Goal: Check status: Check status

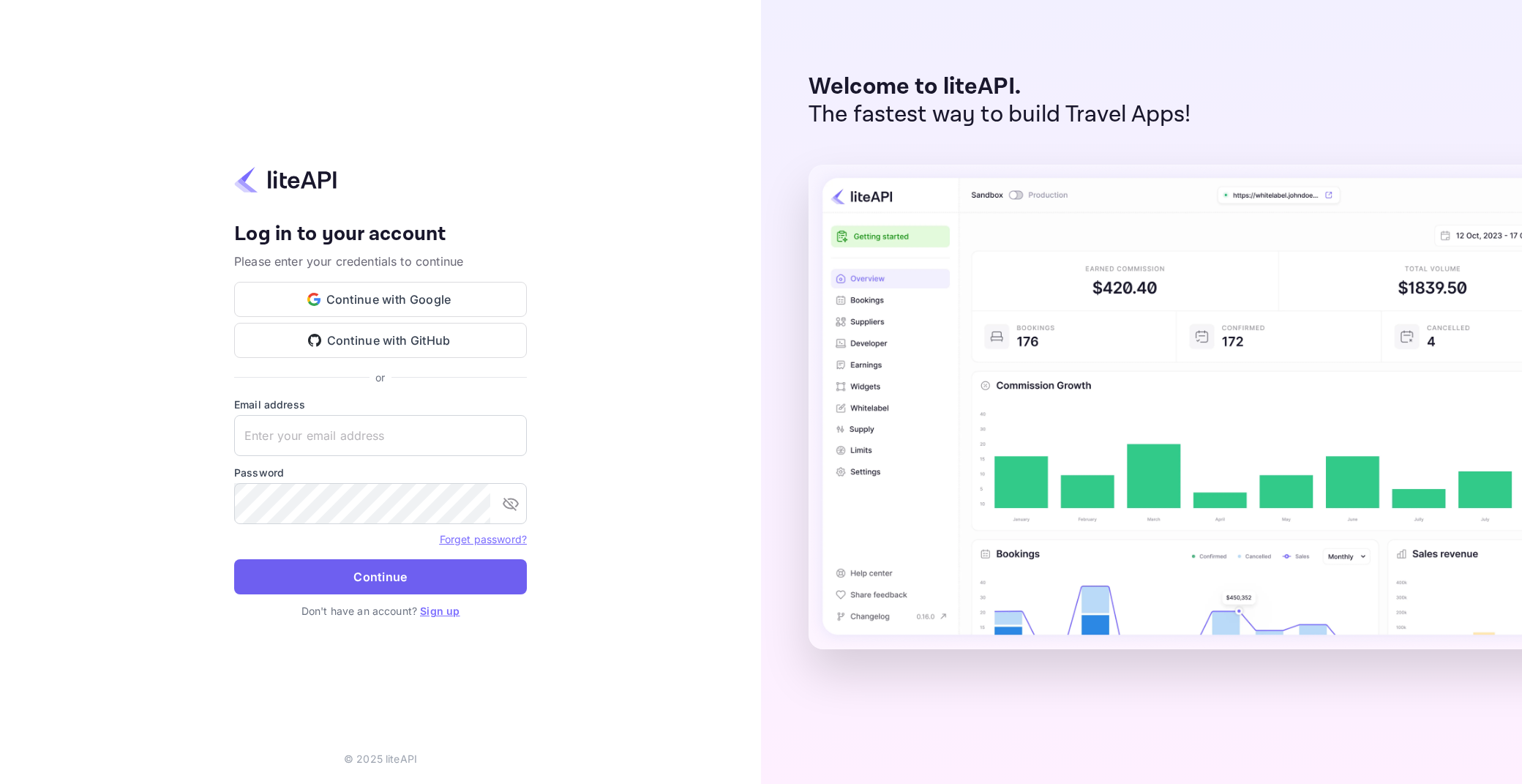
type input "adminpassword_support@yandex-team.ru"
click at [359, 581] on button "Continue" at bounding box center [380, 576] width 293 height 35
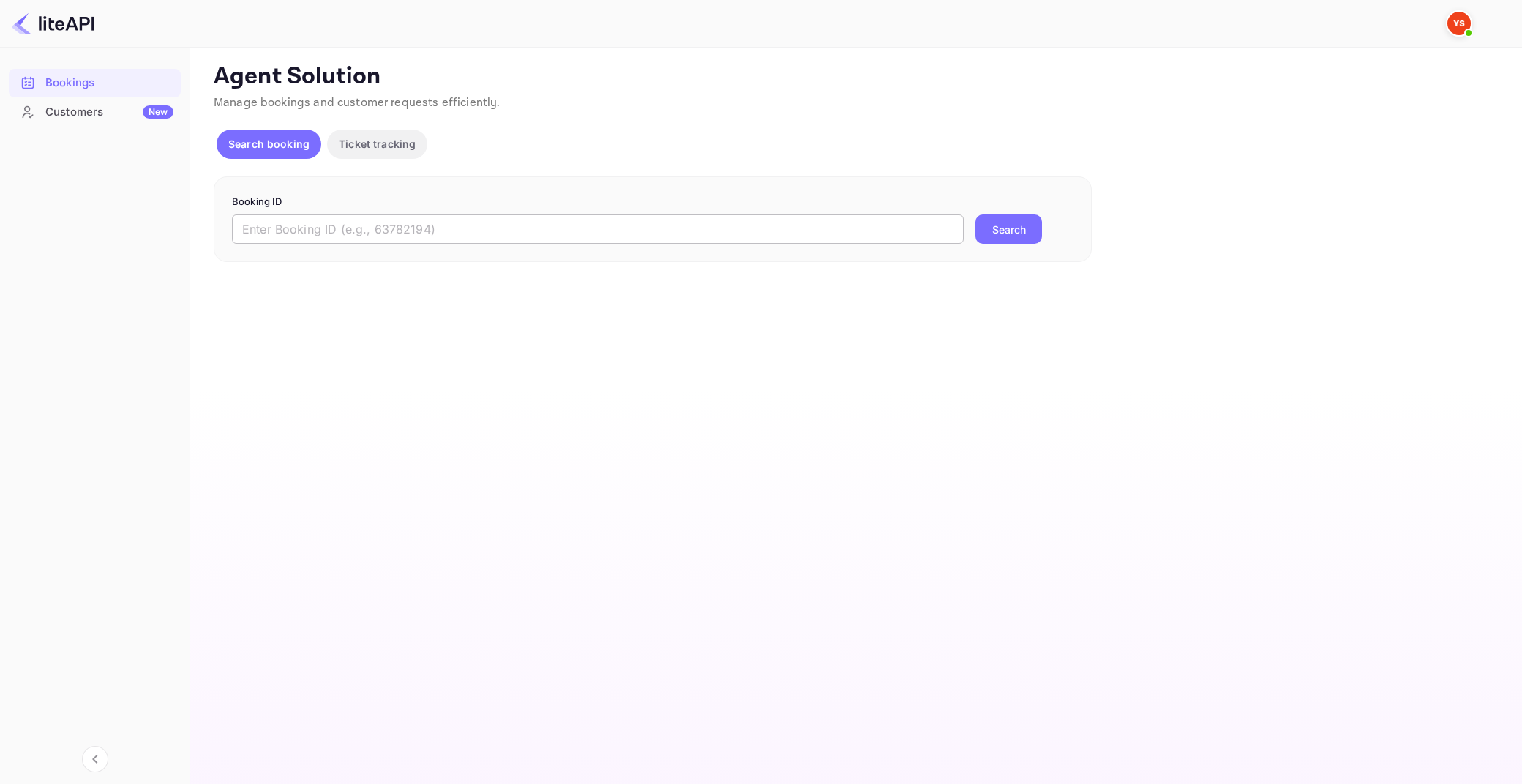
click at [517, 217] on input "text" at bounding box center [598, 228] width 732 height 29
paste input "8945814"
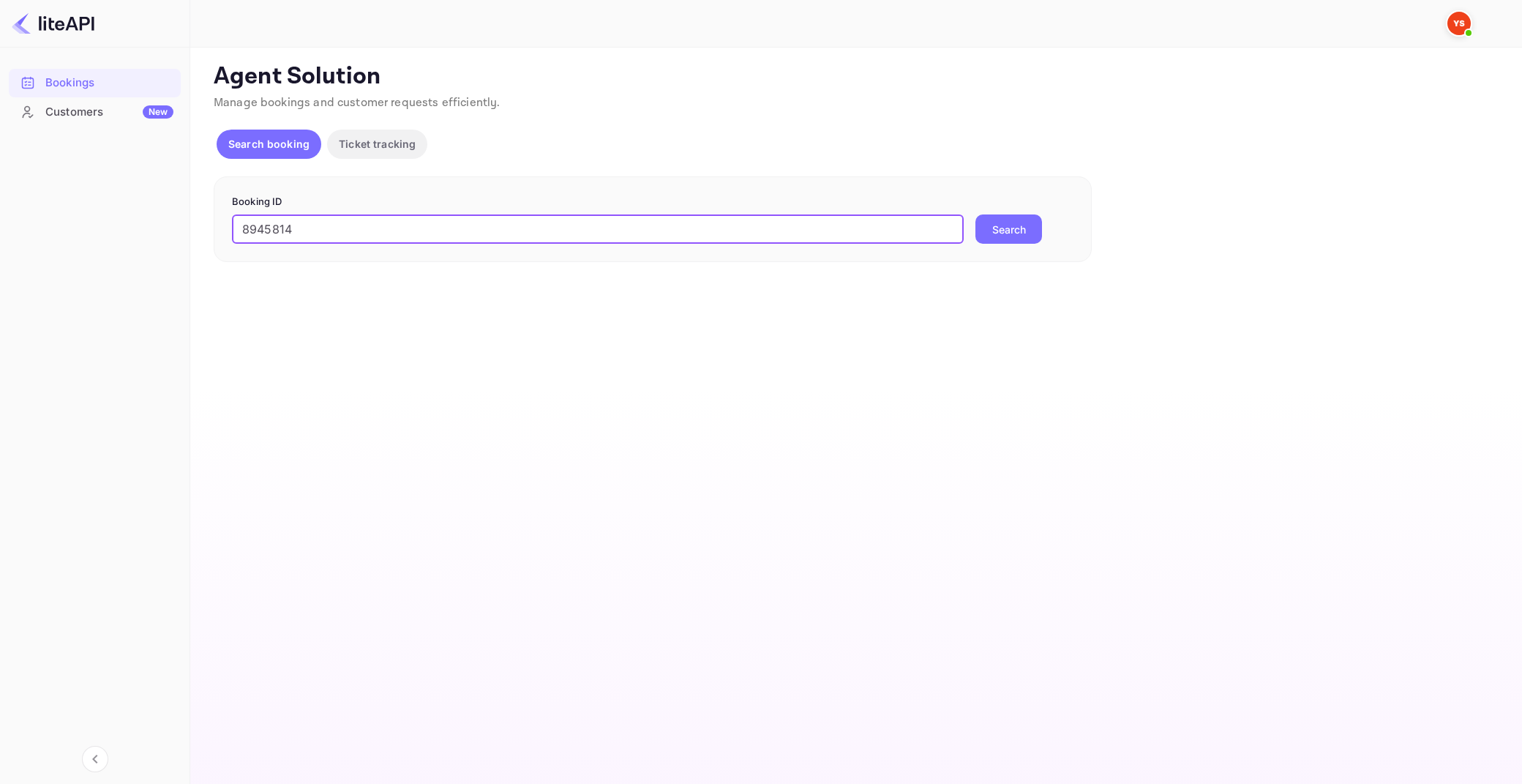
type input "8945814"
click at [976, 214] on button "Search" at bounding box center [1009, 228] width 66 height 29
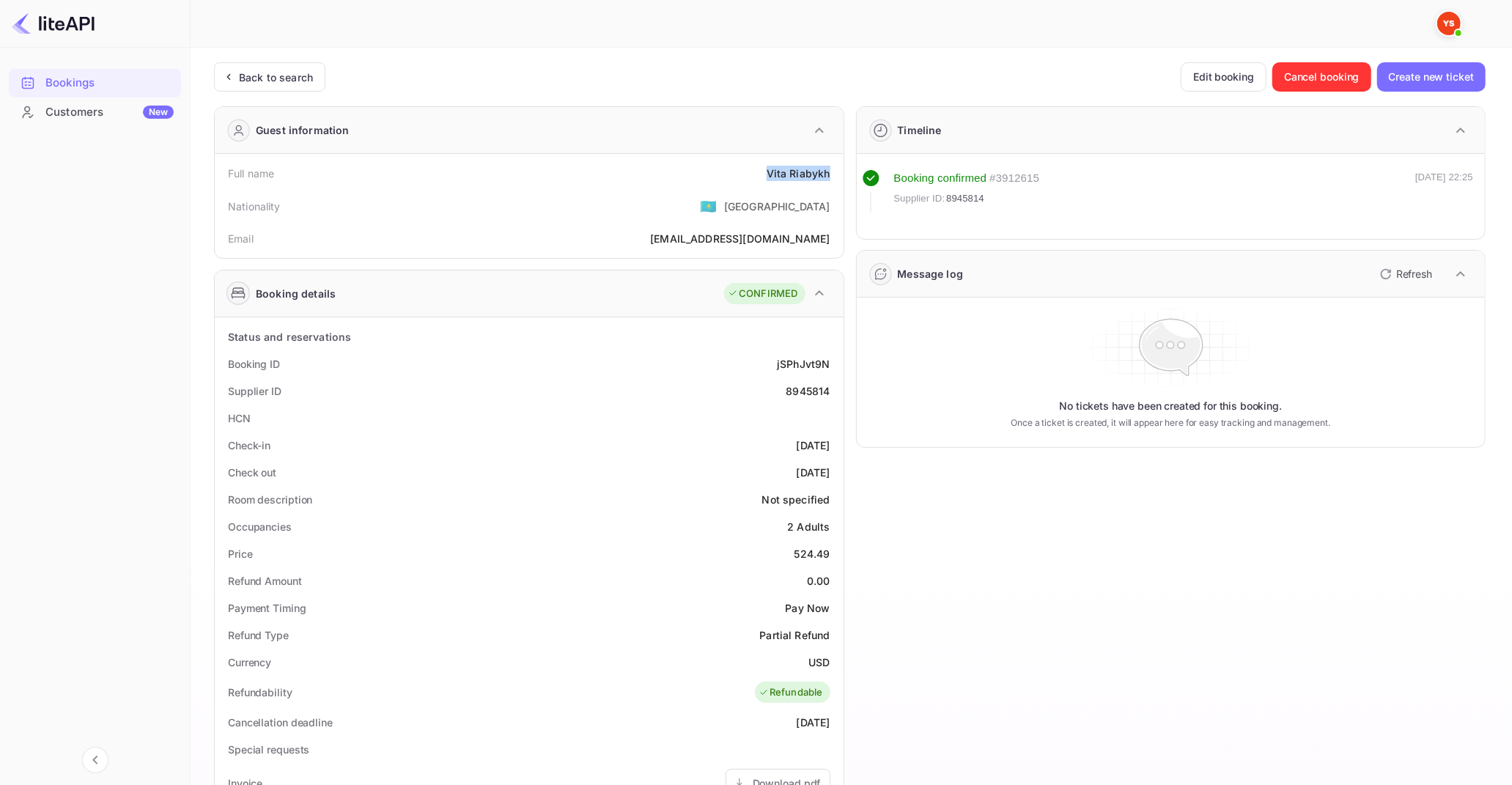
drag, startPoint x: 769, startPoint y: 175, endPoint x: 830, endPoint y: 174, distance: 61.0
click at [830, 174] on div "Full name [PERSON_NAME]" at bounding box center [529, 173] width 618 height 27
drag, startPoint x: 796, startPoint y: 550, endPoint x: 833, endPoint y: 555, distance: 37.3
click at [833, 555] on div "Price 524.49" at bounding box center [529, 553] width 618 height 27
copy div "524.49"
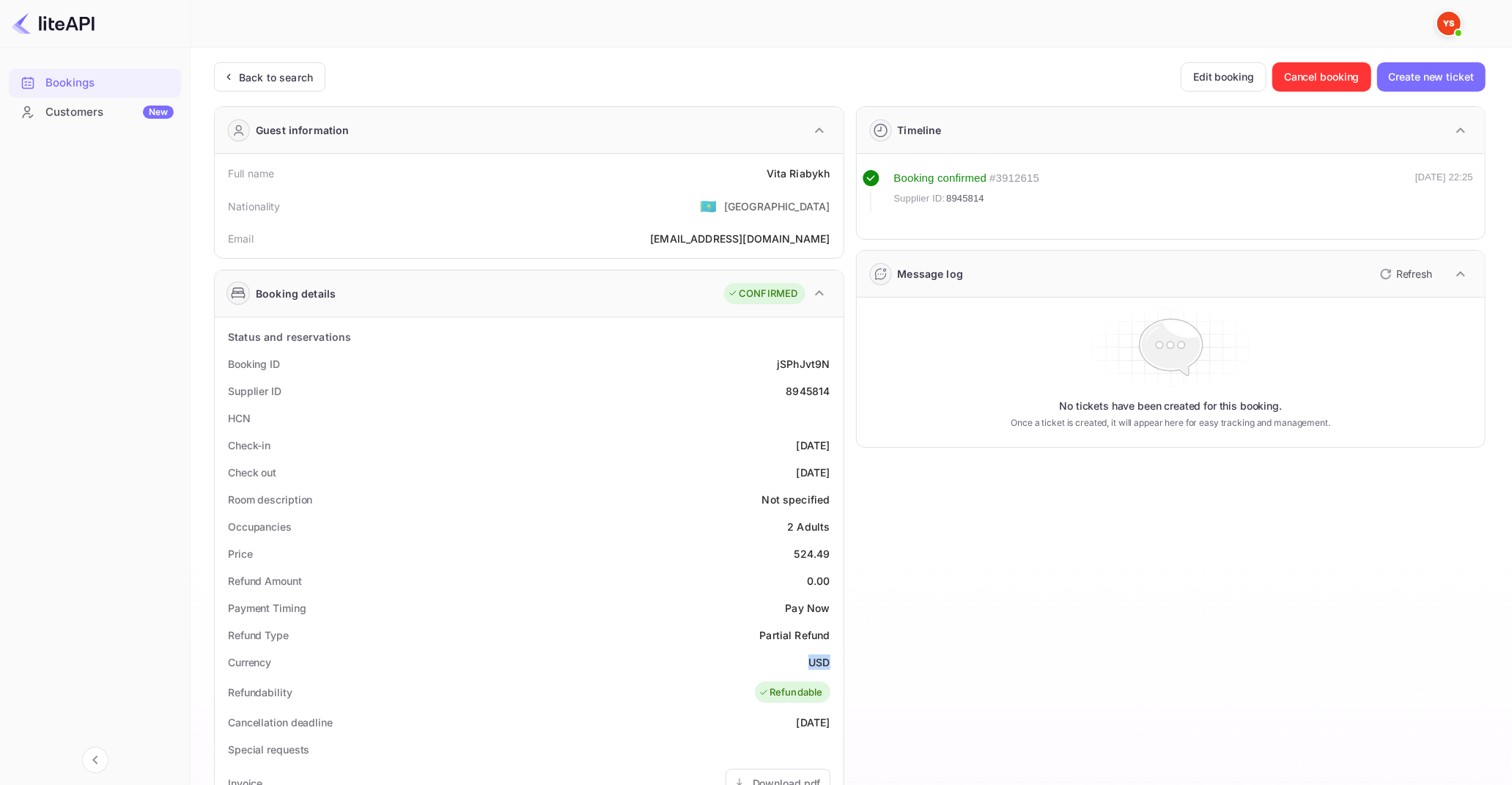
drag, startPoint x: 811, startPoint y: 662, endPoint x: 830, endPoint y: 663, distance: 19.0
click at [830, 663] on div "Currency USD" at bounding box center [529, 662] width 618 height 27
copy div "USD"
click at [277, 69] on div "Back to search" at bounding box center [276, 77] width 74 height 15
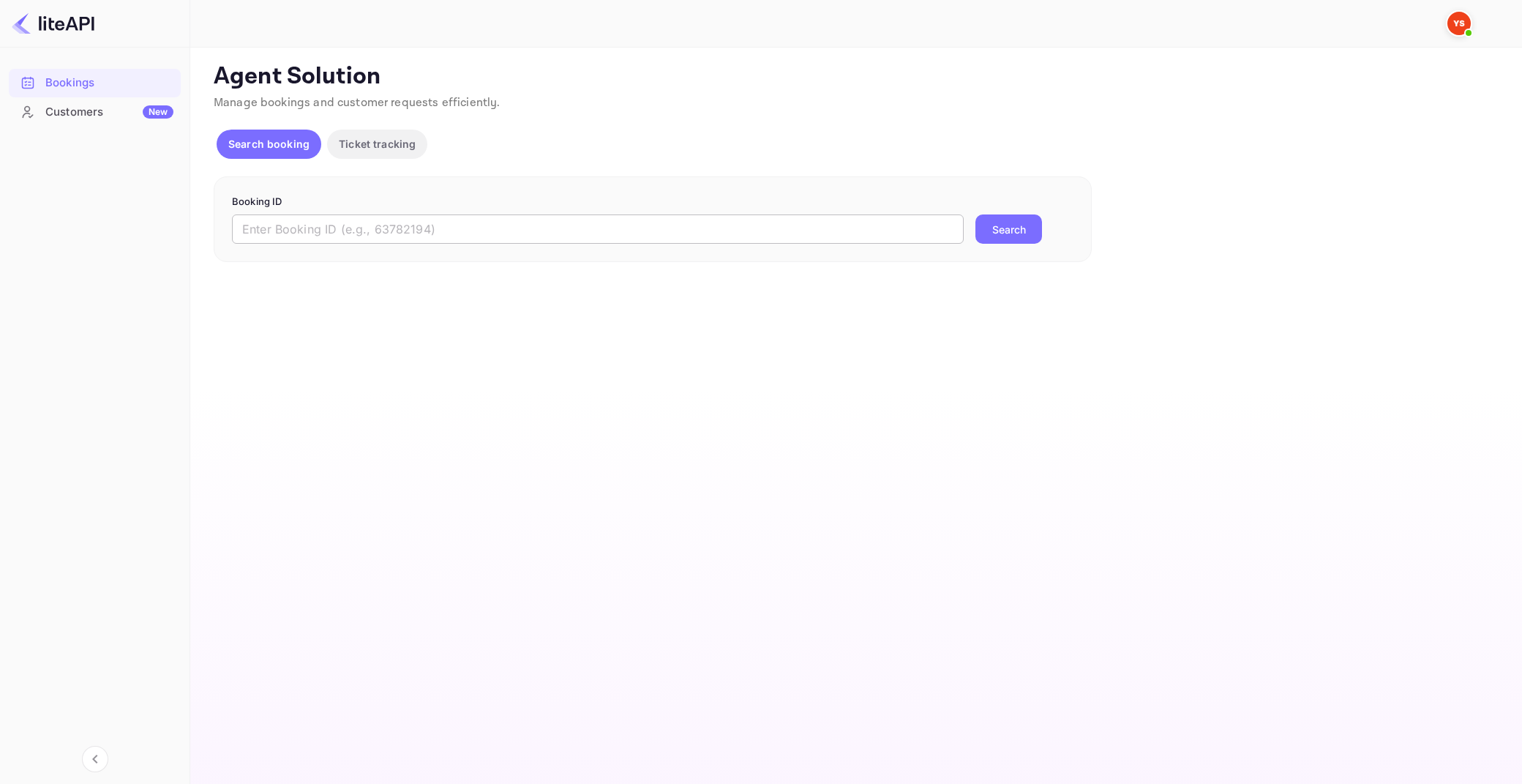
click at [568, 238] on input "text" at bounding box center [598, 228] width 732 height 29
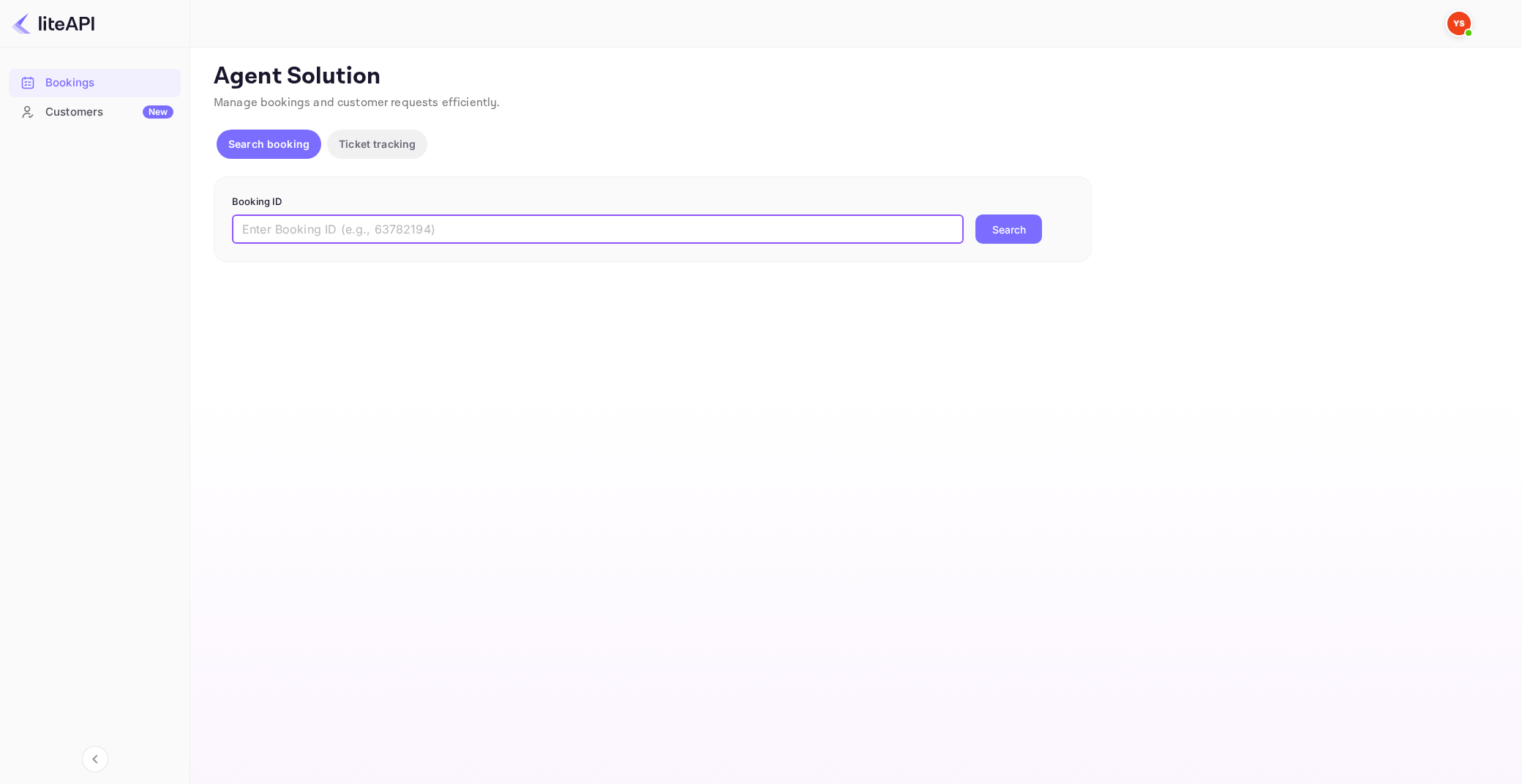
paste input "9198199"
type input "9198199"
click at [976, 214] on button "Search" at bounding box center [1009, 228] width 66 height 29
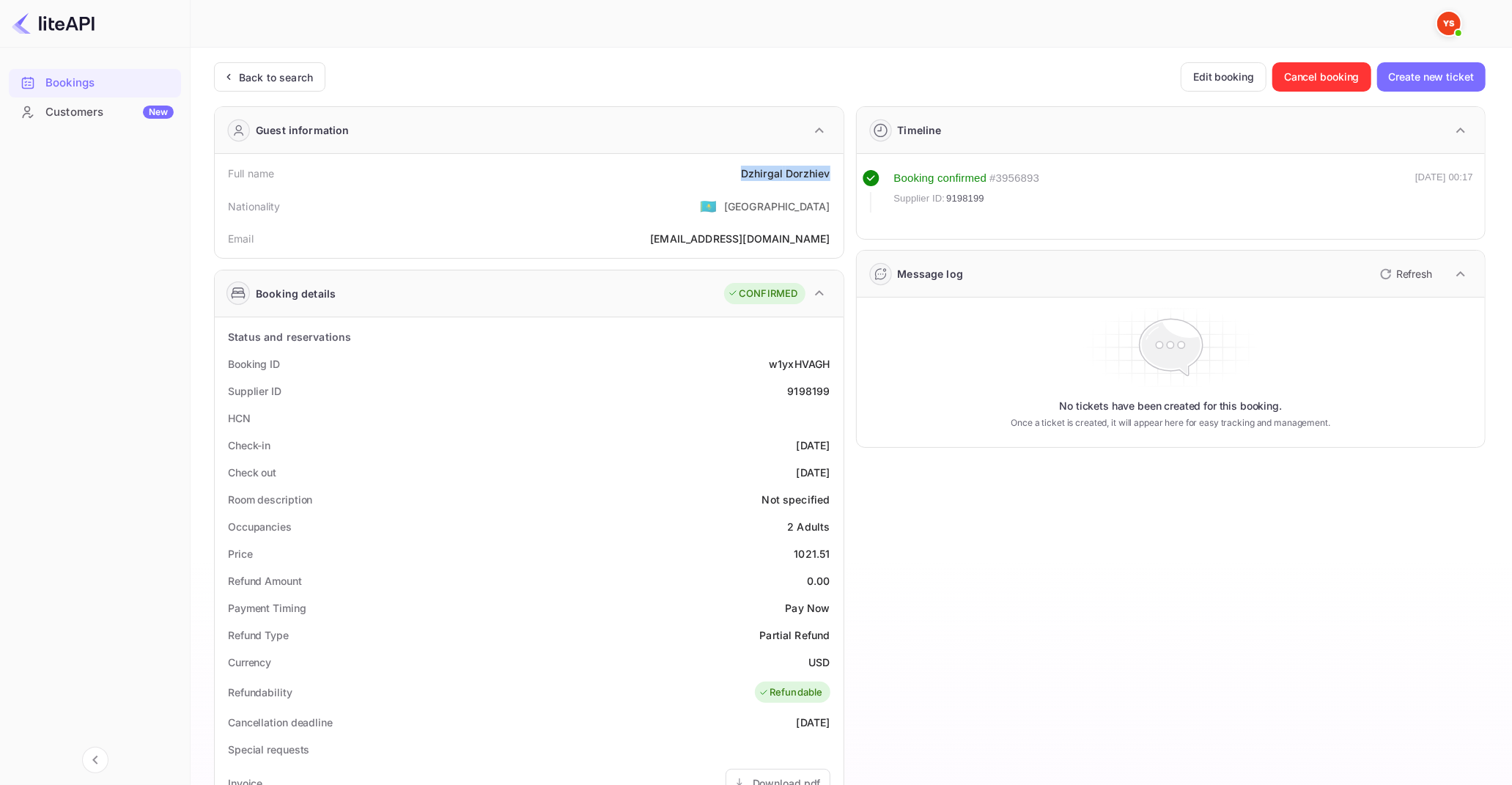
drag, startPoint x: 743, startPoint y: 176, endPoint x: 830, endPoint y: 176, distance: 87.0
click at [830, 176] on div "Full name [PERSON_NAME]" at bounding box center [529, 173] width 618 height 27
copy div "[PERSON_NAME]"
drag, startPoint x: 797, startPoint y: 555, endPoint x: 818, endPoint y: 556, distance: 21.0
click at [829, 557] on div "1021.51" at bounding box center [812, 554] width 36 height 15
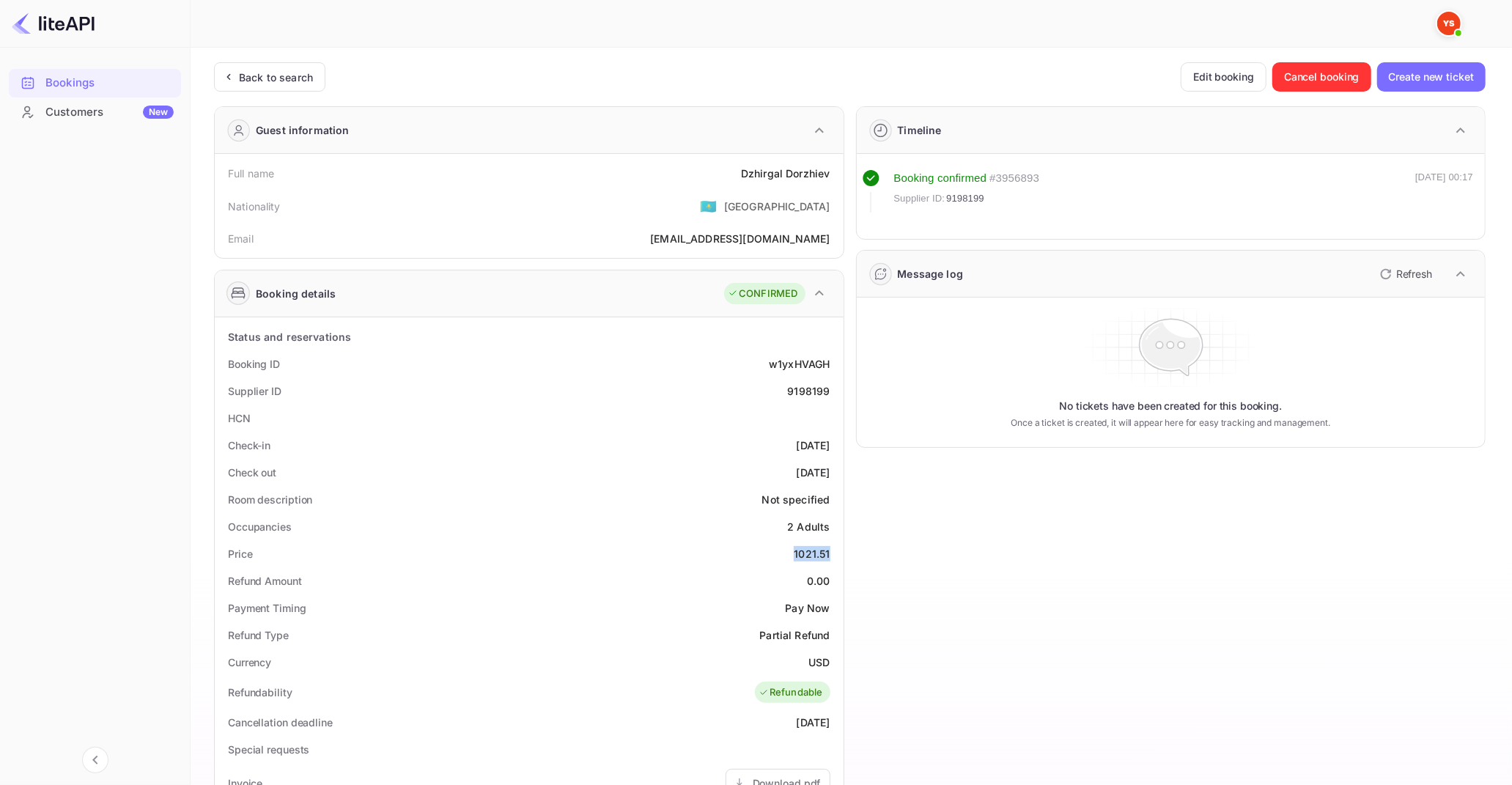
drag, startPoint x: 797, startPoint y: 555, endPoint x: 829, endPoint y: 557, distance: 32.1
click at [829, 557] on div "1021.51" at bounding box center [812, 554] width 36 height 15
copy div "1021.51"
drag, startPoint x: 808, startPoint y: 661, endPoint x: 830, endPoint y: 662, distance: 22.0
click at [830, 662] on div "USD" at bounding box center [819, 662] width 21 height 15
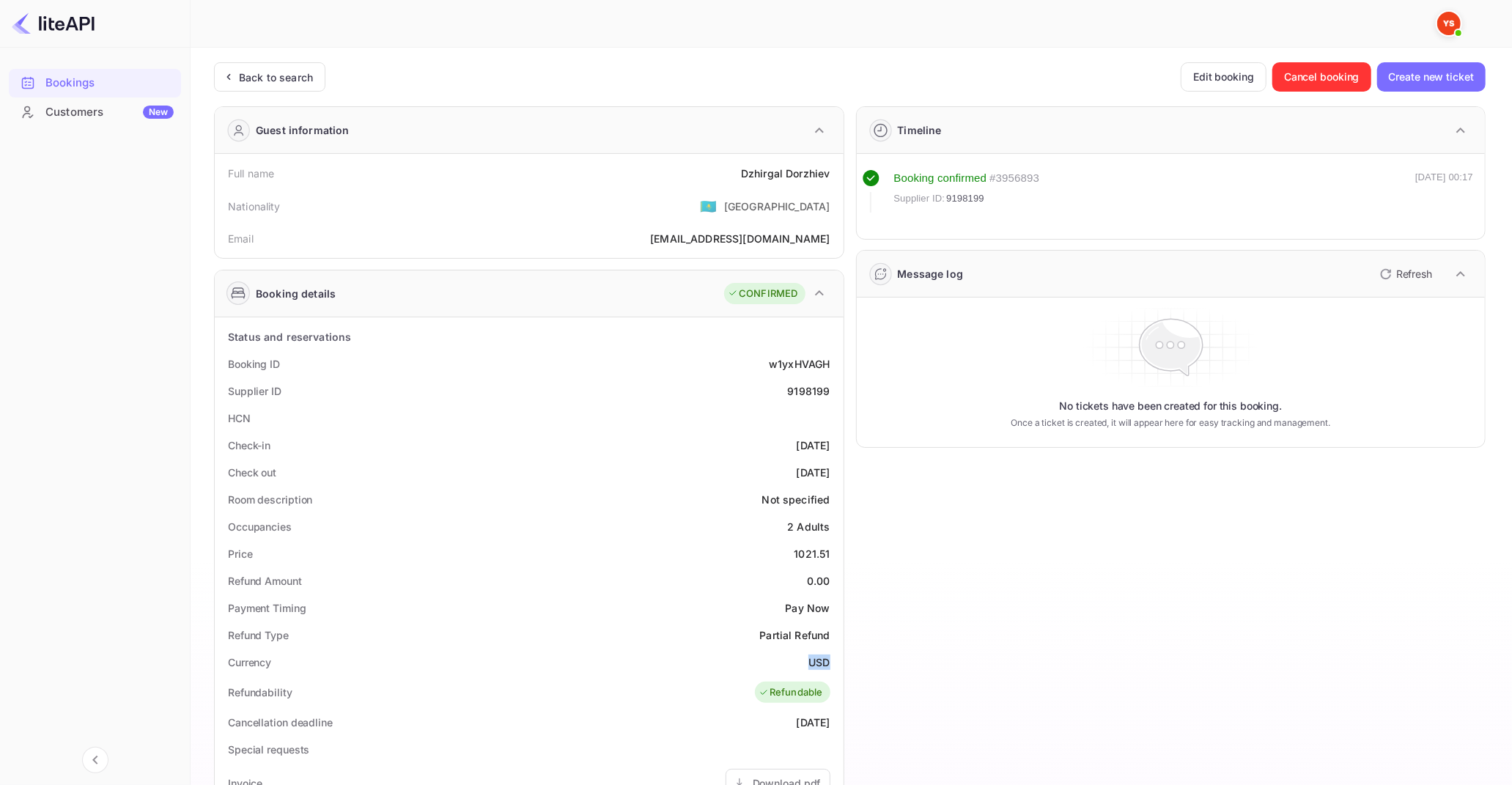
copy div "USD"
click at [244, 79] on div "Back to search" at bounding box center [276, 77] width 74 height 15
